Goal: Task Accomplishment & Management: Manage account settings

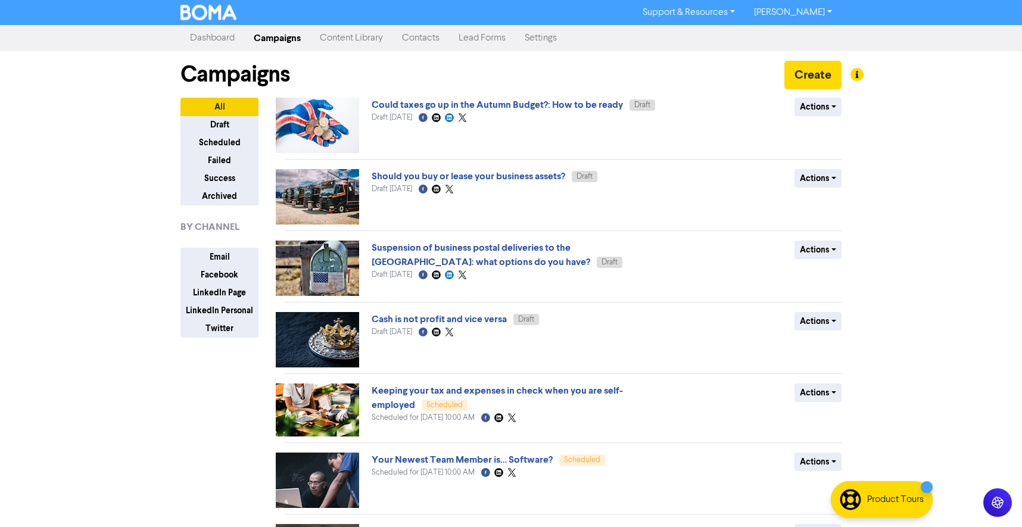
click at [344, 116] on img at bounding box center [317, 125] width 83 height 55
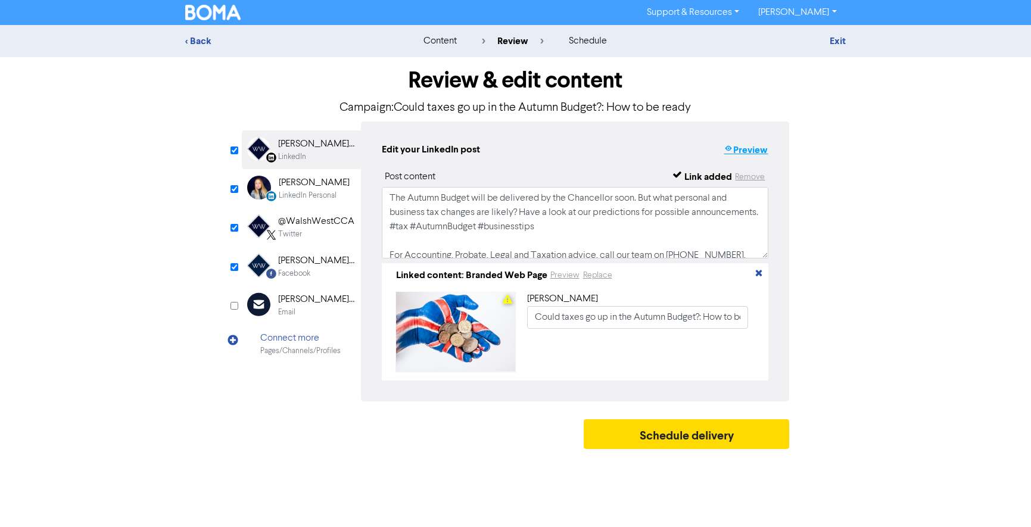
click at [763, 148] on button "Preview" at bounding box center [745, 149] width 45 height 15
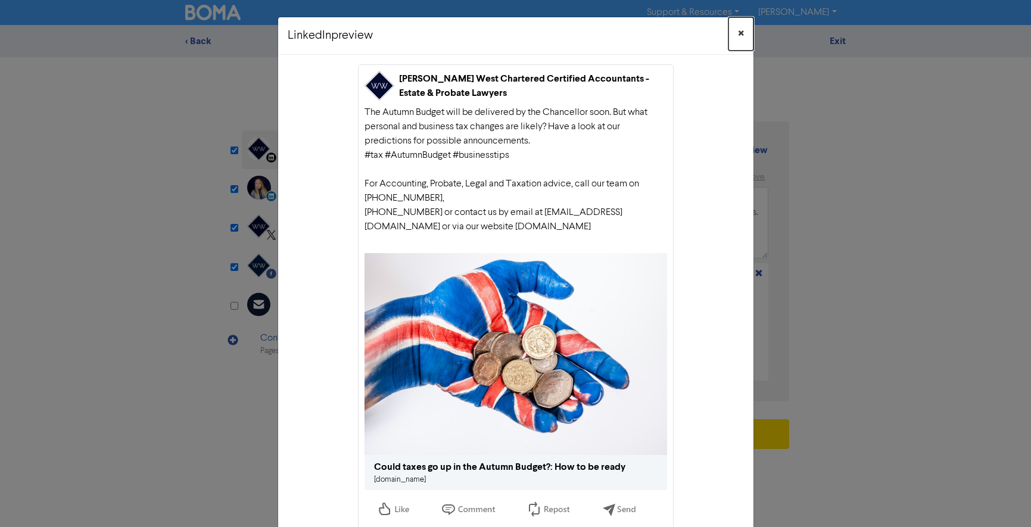
click at [738, 30] on span "×" at bounding box center [741, 34] width 6 height 18
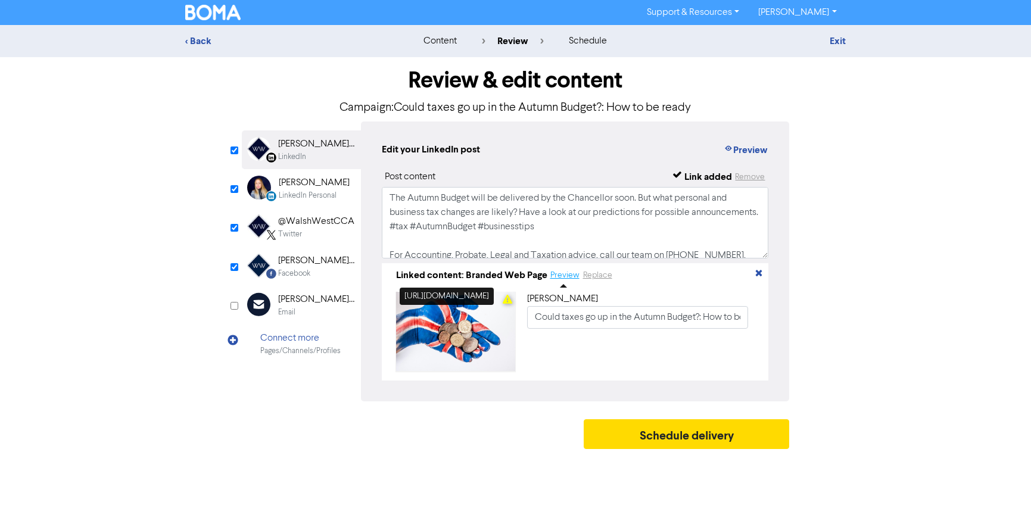
click at [561, 275] on button "Preview" at bounding box center [565, 276] width 30 height 14
click at [831, 325] on div "Review & edit content Campaign: Could taxes go up in the Autumn Budget?: How to…" at bounding box center [515, 256] width 679 height 398
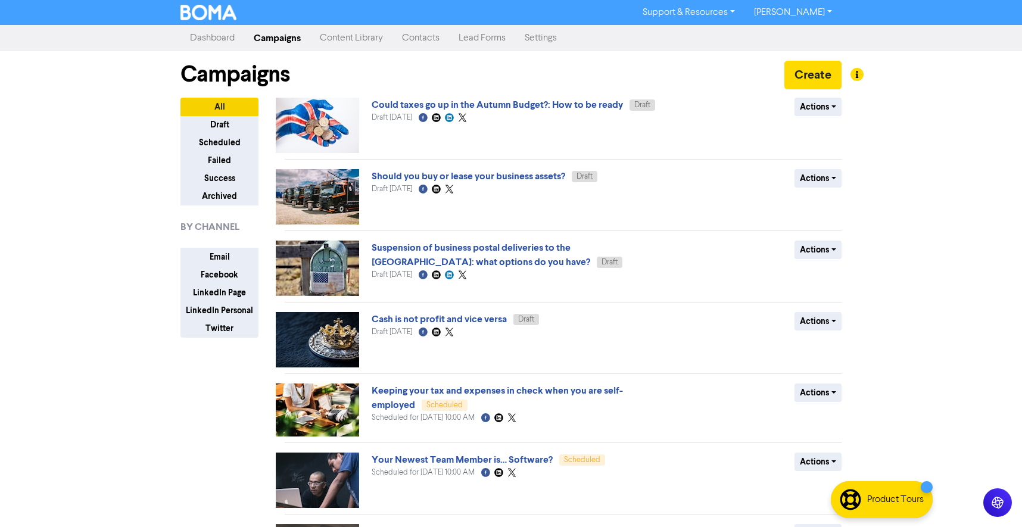
click at [313, 185] on img at bounding box center [317, 196] width 83 height 55
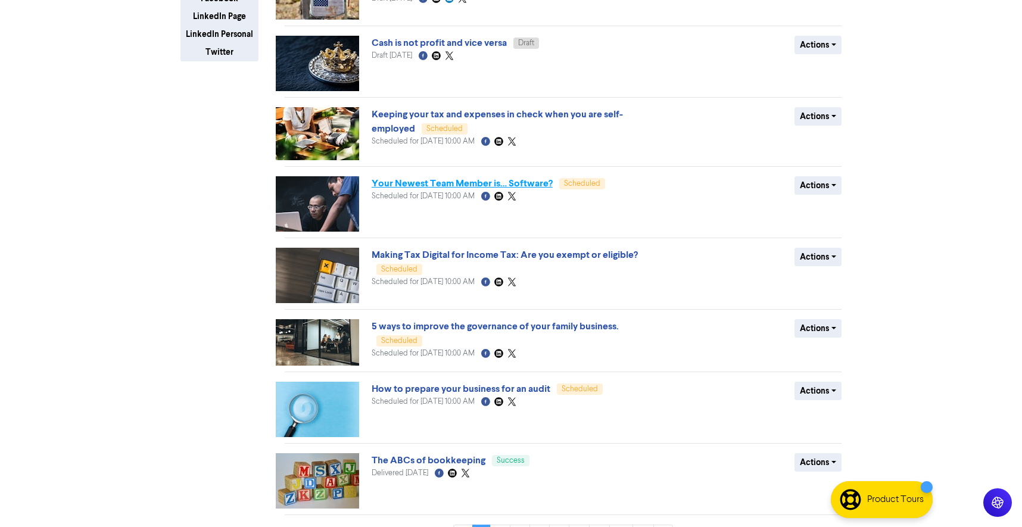
scroll to position [306, 0]
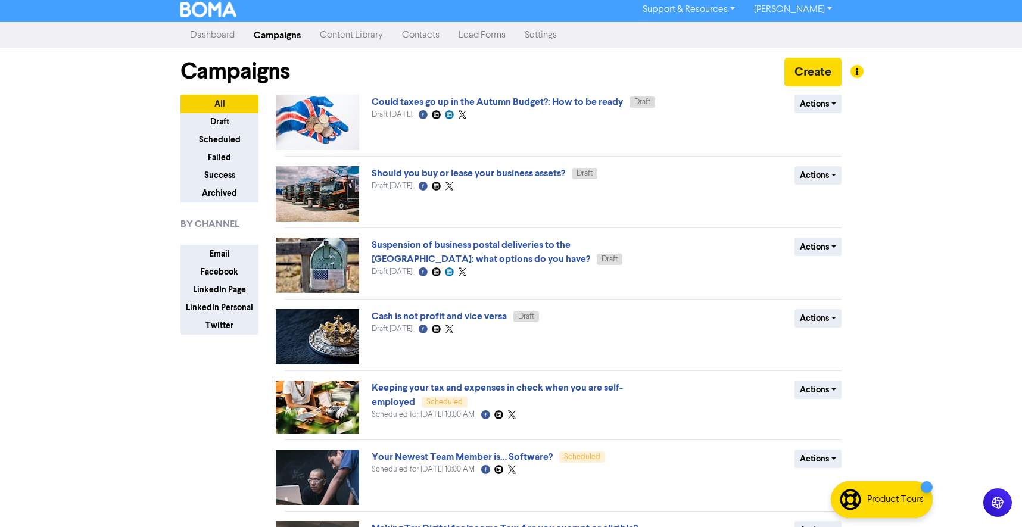
scroll to position [0, 0]
